Goal: Transaction & Acquisition: Purchase product/service

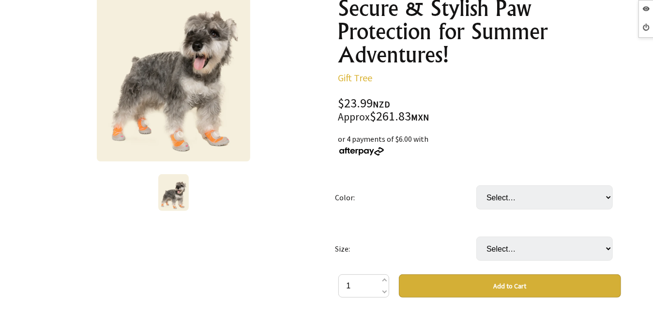
scroll to position [159, 0]
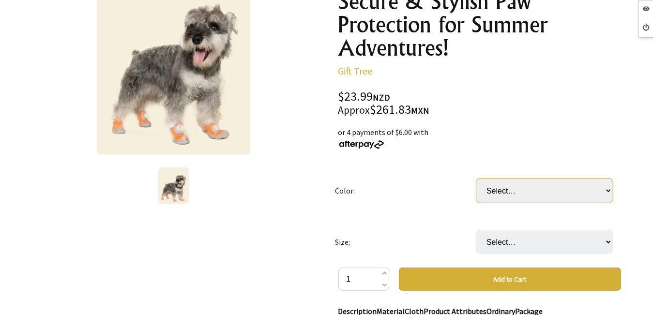
click at [556, 199] on select "Select… Black Orange Blue" at bounding box center [544, 191] width 136 height 24
select select "Black"
click at [476, 179] on select "Select… Black Orange Blue" at bounding box center [544, 191] width 136 height 24
click at [521, 189] on select "Select… Black Orange Blue" at bounding box center [544, 191] width 136 height 24
click at [460, 258] on td "Size:" at bounding box center [405, 241] width 141 height 51
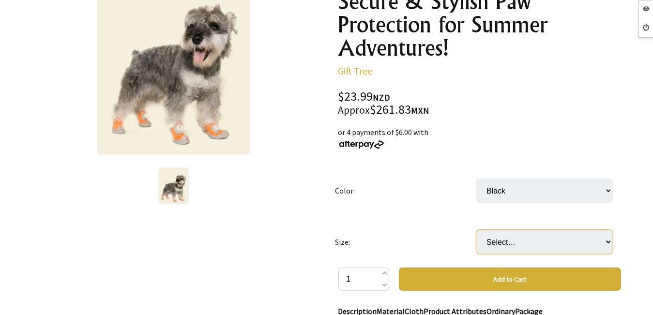
click at [494, 248] on select "Select… 3 4 5 6 7" at bounding box center [544, 242] width 136 height 24
click at [414, 259] on td "Size:" at bounding box center [405, 241] width 141 height 51
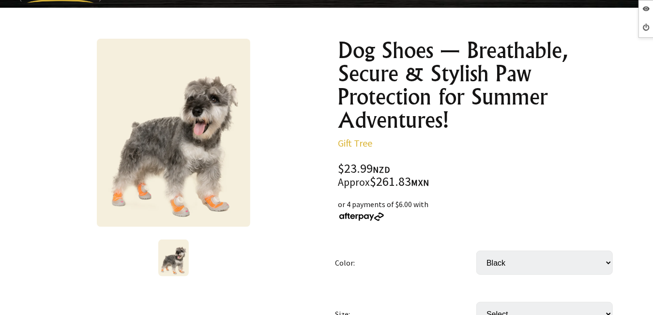
scroll to position [91, 0]
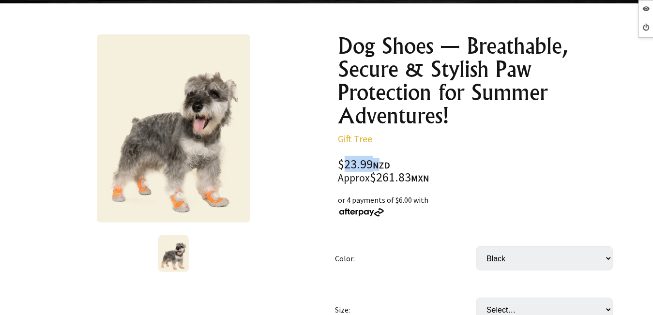
drag, startPoint x: 342, startPoint y: 165, endPoint x: 376, endPoint y: 157, distance: 35.1
drag, startPoint x: 376, startPoint y: 157, endPoint x: 376, endPoint y: 169, distance: 11.6
click at [376, 169] on div "$23.99 NZD Approx $261.83 MXN" at bounding box center [479, 171] width 283 height 26
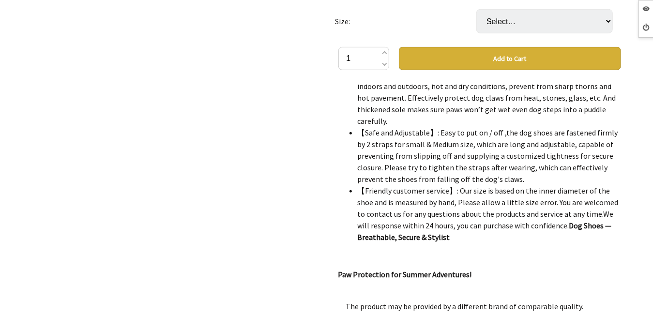
scroll to position [1523, 0]
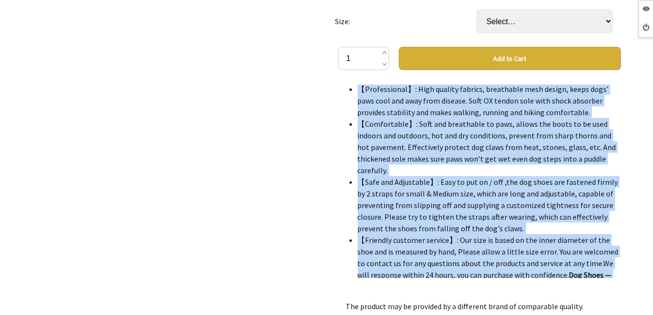
drag, startPoint x: 339, startPoint y: 90, endPoint x: 532, endPoint y: 241, distance: 244.8
click at [532, 241] on div "DescriptionMaterialClothProduct AttributesOrdinaryPackage Size200*200*100(mm) P…" at bounding box center [479, 182] width 283 height 194
drag, startPoint x: 532, startPoint y: 241, endPoint x: 505, endPoint y: 241, distance: 27.1
copy div "LoremipsumdOlorsitaMetcoNsectet AdipiscingElitseddOeiusmo Temp775*171*518(in) U…"
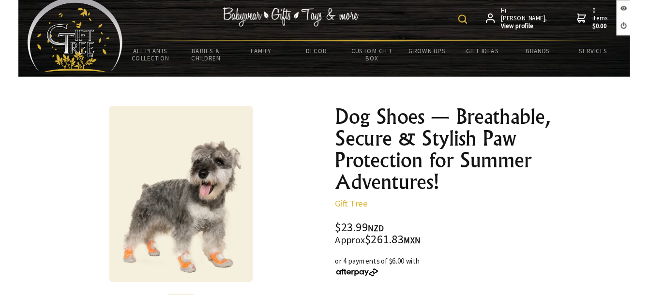
scroll to position [0, 0]
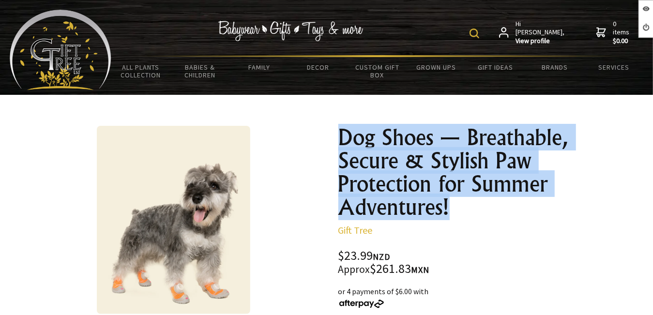
drag, startPoint x: 343, startPoint y: 135, endPoint x: 464, endPoint y: 200, distance: 137.9
click at [464, 200] on h1 "Dog Shoes — Breathable, Secure & Stylish Paw Protection for Summer Adventures!" at bounding box center [479, 172] width 283 height 93
drag, startPoint x: 464, startPoint y: 200, endPoint x: 422, endPoint y: 213, distance: 43.9
copy h1 "Dog Shoes — Breathable, Secure & Stylish Paw Protection for Summer Adventures!"
